Goal: Navigation & Orientation: Find specific page/section

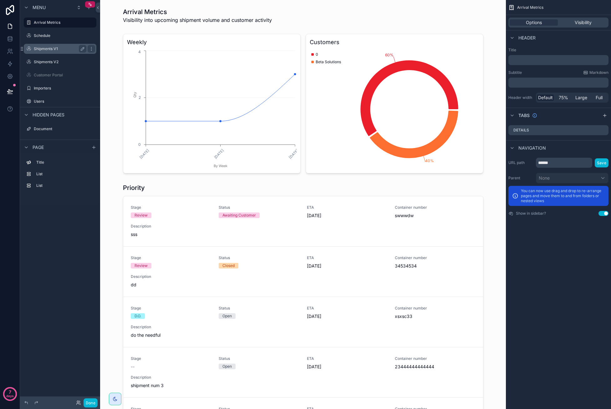
click at [53, 47] on label "Shipments V1" at bounding box center [59, 48] width 50 height 5
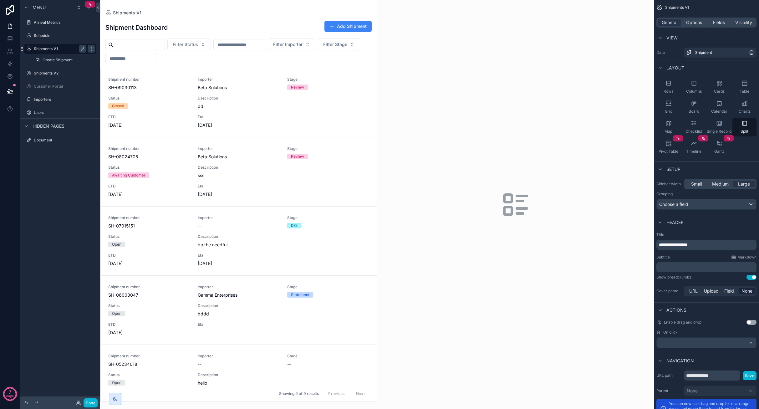
click at [44, 49] on label "Shipments V1" at bounding box center [59, 48] width 50 height 5
click at [45, 77] on div "Shipments V2" at bounding box center [60, 73] width 53 height 8
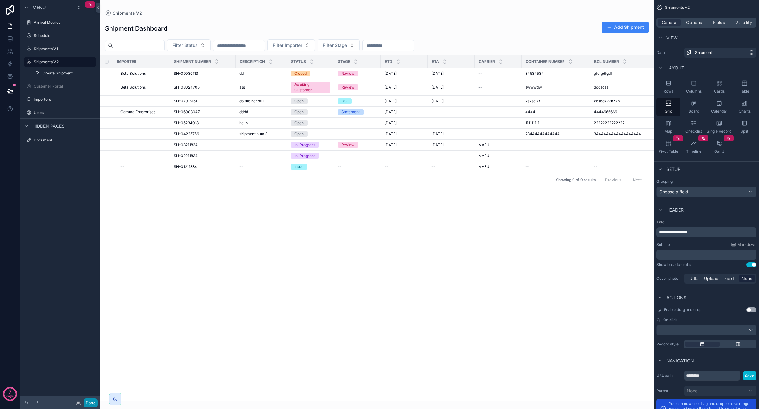
click at [90, 402] on button "Done" at bounding box center [90, 402] width 14 height 9
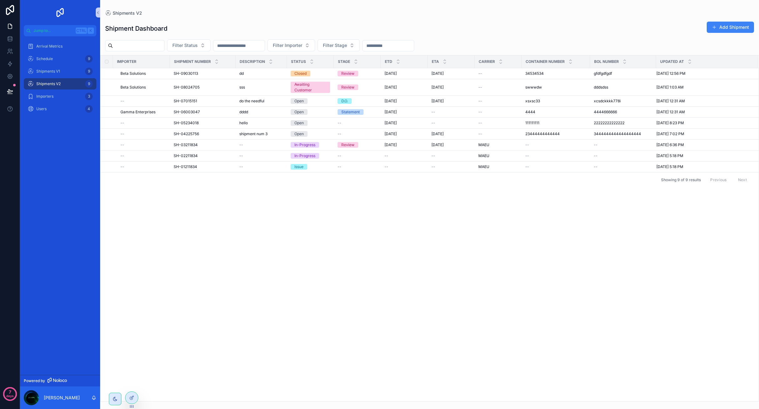
click at [133, 288] on div "Importer Shipment number Description Status Stage ETD Eta Carrier Container num…" at bounding box center [429, 228] width 658 height 346
click at [57, 68] on div "Shipments V1 9" at bounding box center [60, 71] width 80 height 13
click at [57, 68] on div "Shipments V1 9" at bounding box center [60, 71] width 65 height 10
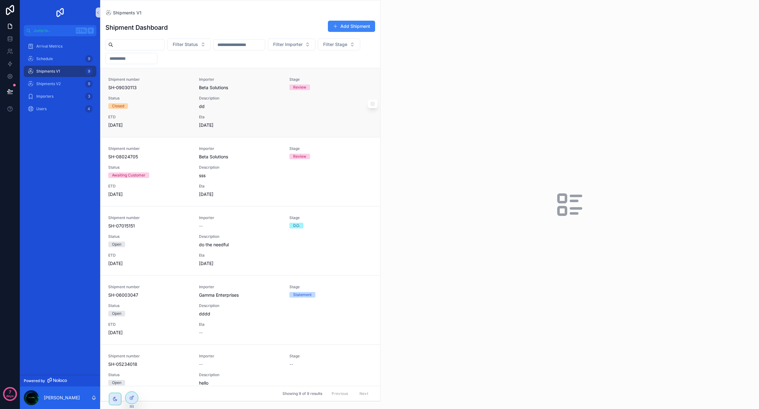
click at [277, 112] on div "Shipment number SH-09030113 Importer Beta Solutions Stage Review Status Closed …" at bounding box center [240, 102] width 264 height 51
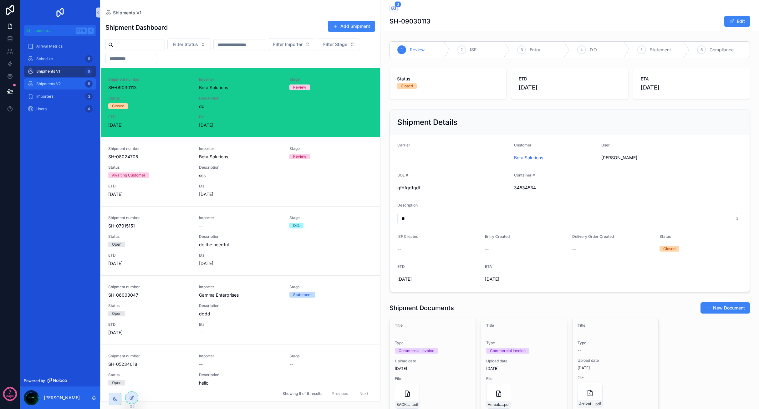
click at [43, 81] on div "Shipments V2 9" at bounding box center [60, 84] width 65 height 10
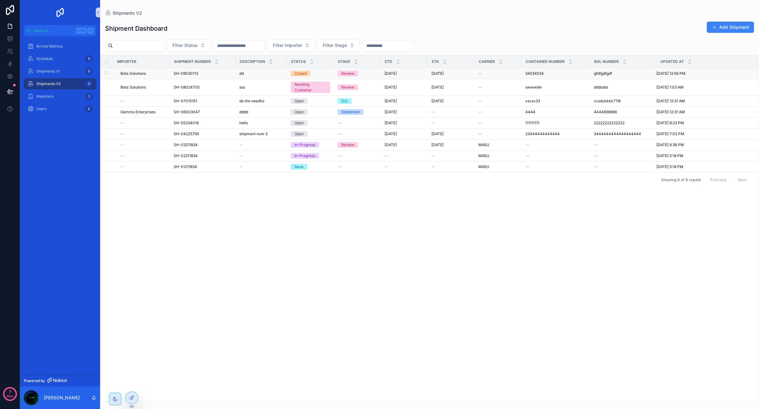
click at [164, 76] on td "Beta Solutions" at bounding box center [141, 73] width 57 height 11
click at [610, 26] on span at bounding box center [713, 27] width 5 height 5
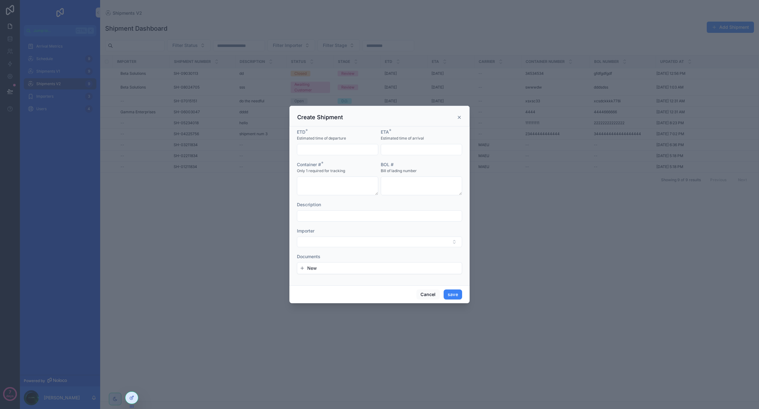
click at [459, 116] on icon at bounding box center [459, 117] width 5 height 5
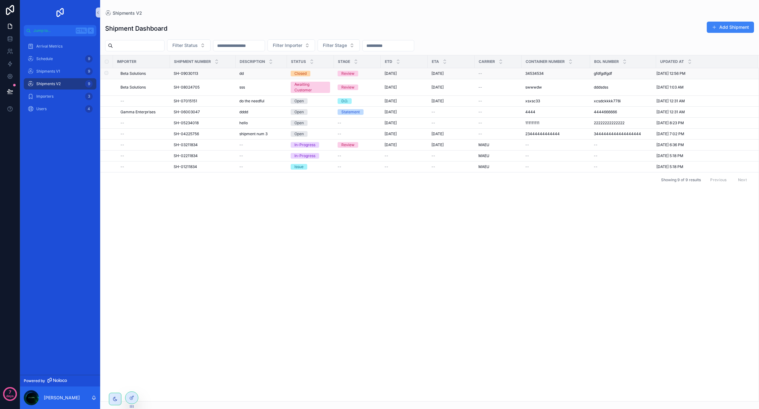
click at [145, 73] on span "Beta Solutions" at bounding box center [132, 73] width 25 height 5
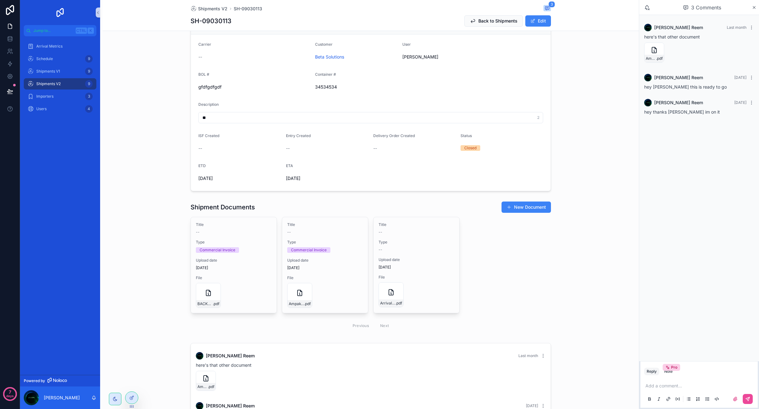
scroll to position [125, 0]
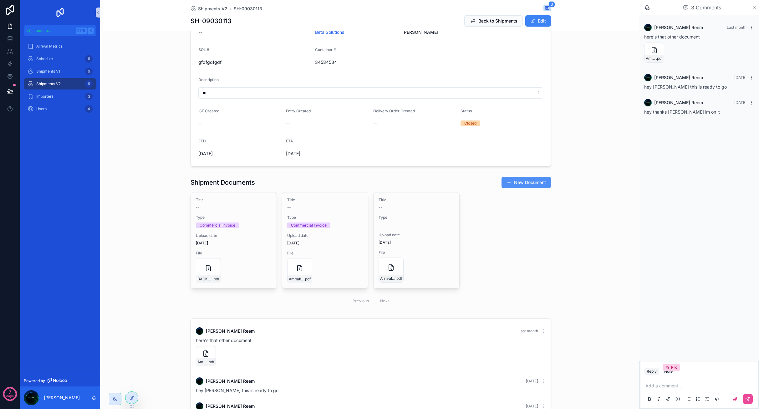
click at [520, 187] on button "New Document" at bounding box center [525, 182] width 49 height 11
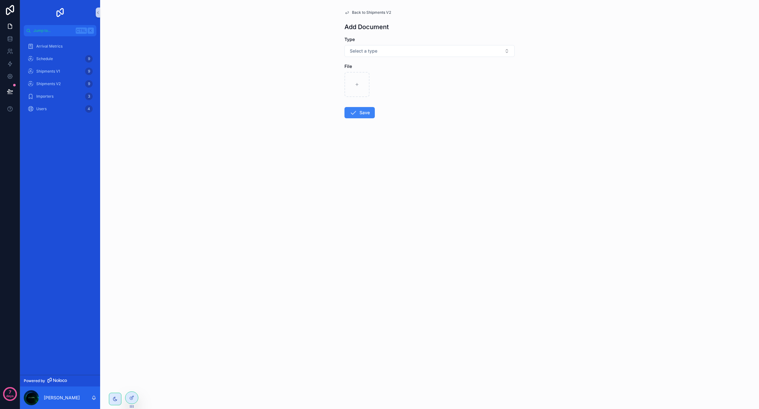
click at [352, 12] on span "Back to Shipments V2" at bounding box center [371, 12] width 39 height 5
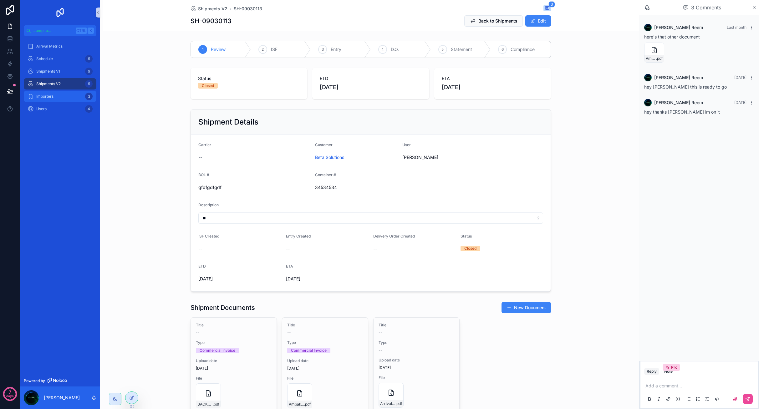
click at [35, 99] on div "Importers 3" at bounding box center [60, 96] width 65 height 10
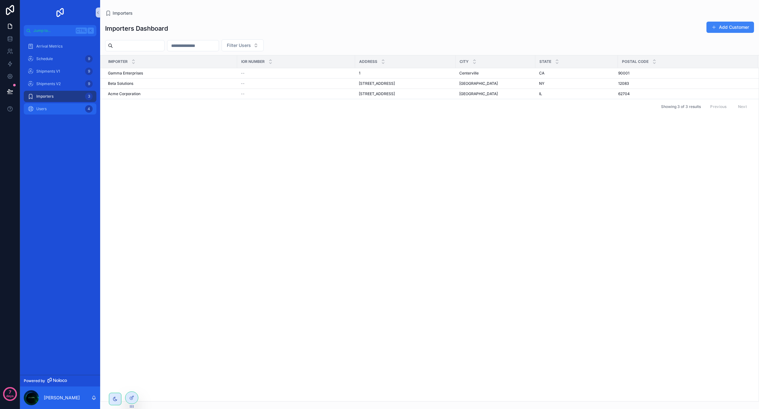
click at [61, 105] on div "Users 4" at bounding box center [60, 109] width 65 height 10
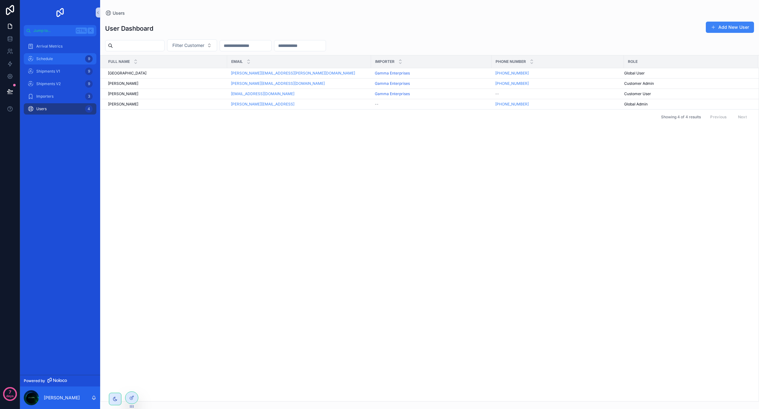
click at [61, 59] on div "Schedule 9" at bounding box center [60, 59] width 65 height 10
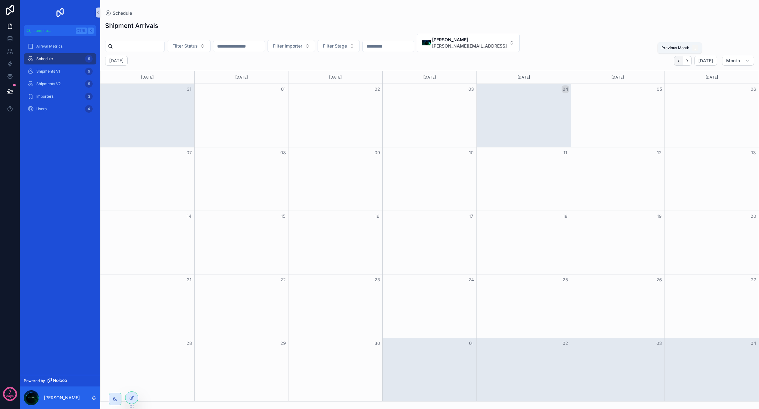
click at [610, 63] on icon "Back" at bounding box center [678, 60] width 5 height 5
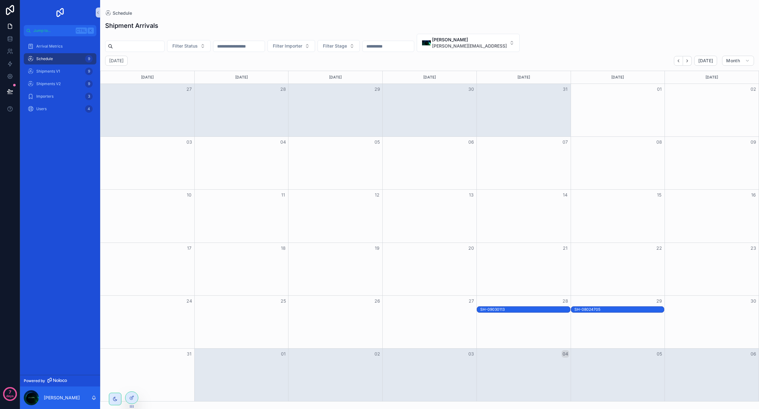
click at [525, 308] on div "SH-09030113" at bounding box center [525, 309] width 90 height 5
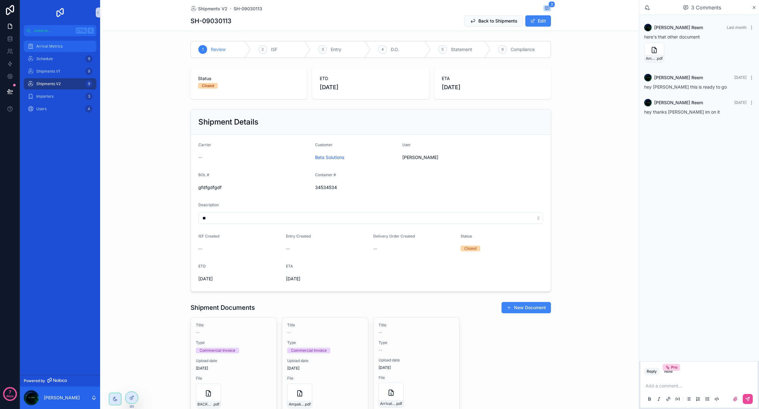
click at [54, 48] on span "Arrival Metrics" at bounding box center [49, 46] width 26 height 5
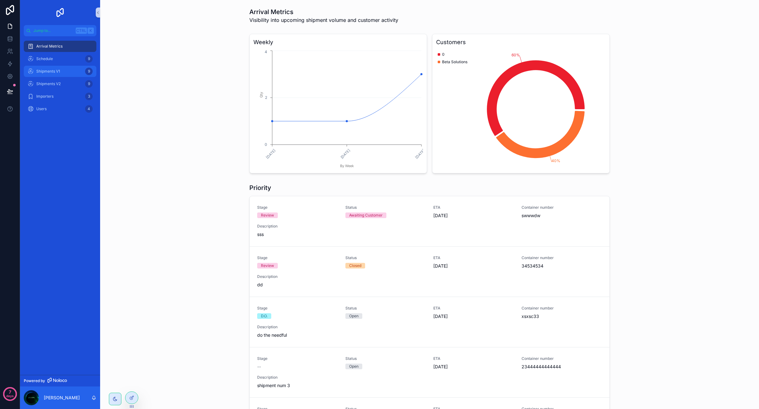
click at [46, 72] on span "Shipments V1" at bounding box center [48, 71] width 24 height 5
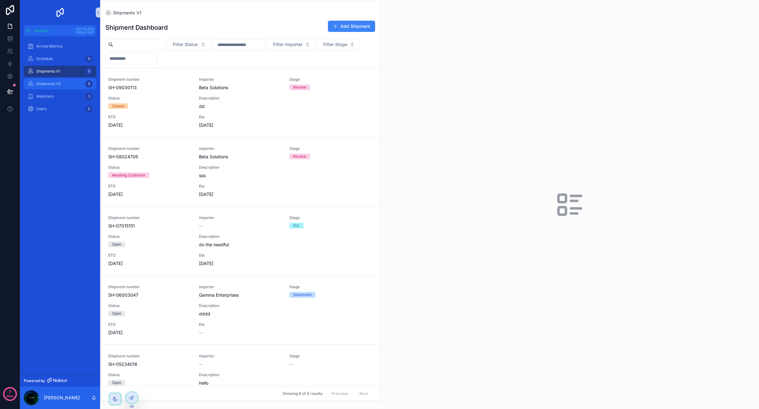
click at [54, 84] on span "Shipments V2" at bounding box center [48, 83] width 24 height 5
